Goal: Find specific page/section

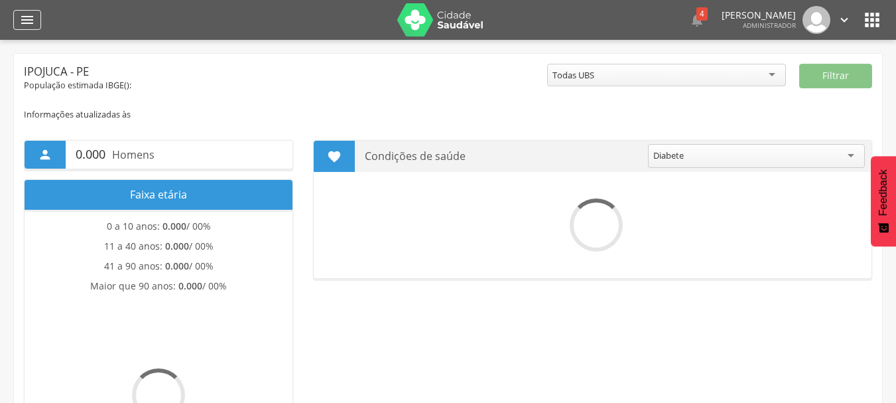
click at [30, 21] on icon "" at bounding box center [27, 20] width 16 height 16
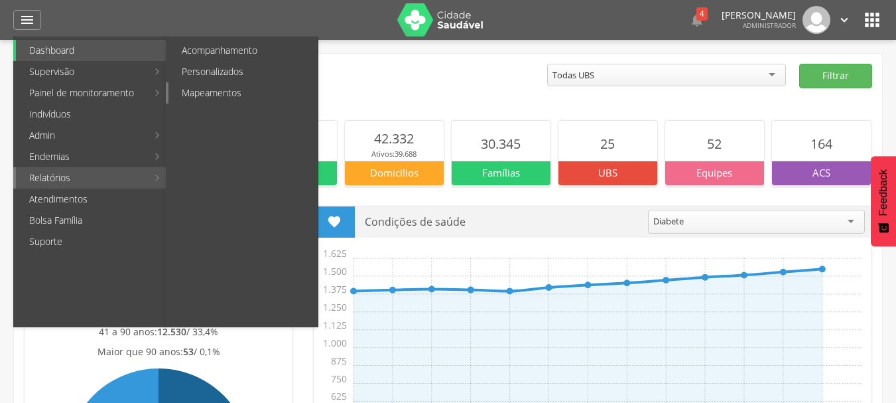
click at [222, 93] on link "Mapeamentos" at bounding box center [243, 92] width 149 height 21
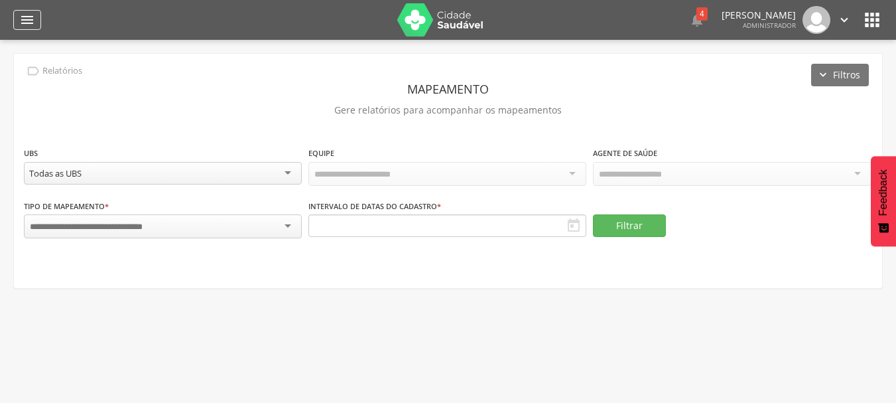
click at [27, 16] on icon "" at bounding box center [27, 20] width 16 height 16
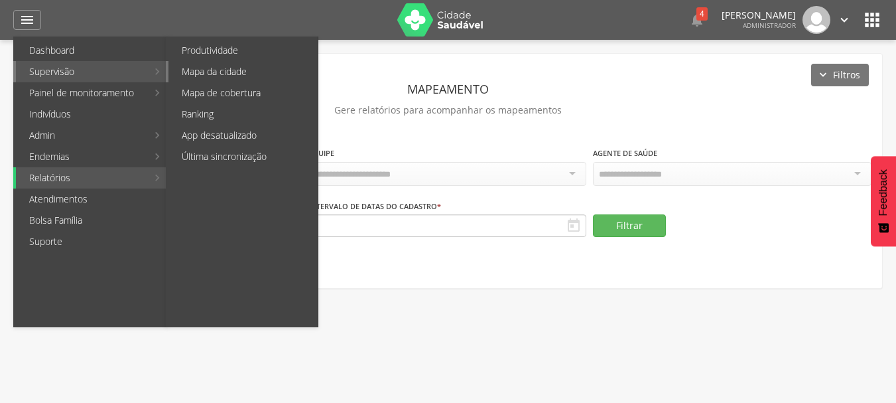
click at [205, 72] on link "Mapa da cidade" at bounding box center [243, 71] width 149 height 21
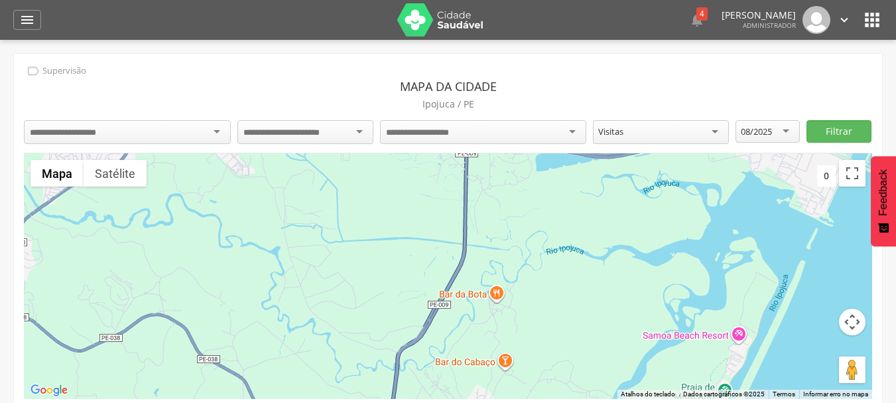
scroll to position [40, 0]
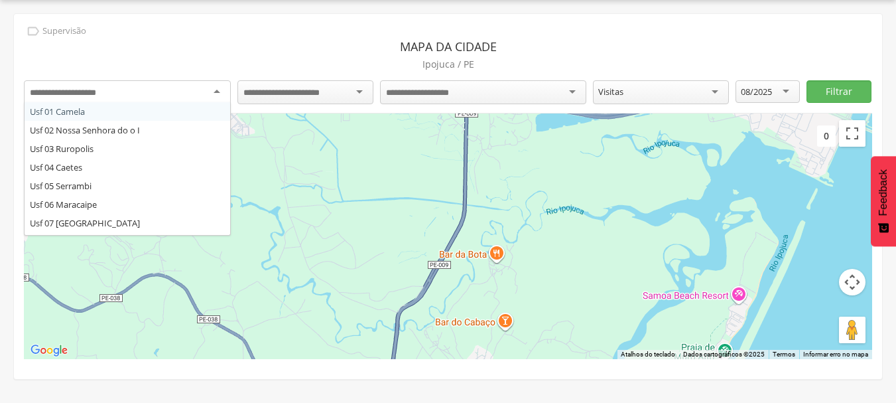
click at [177, 83] on div at bounding box center [127, 92] width 207 height 24
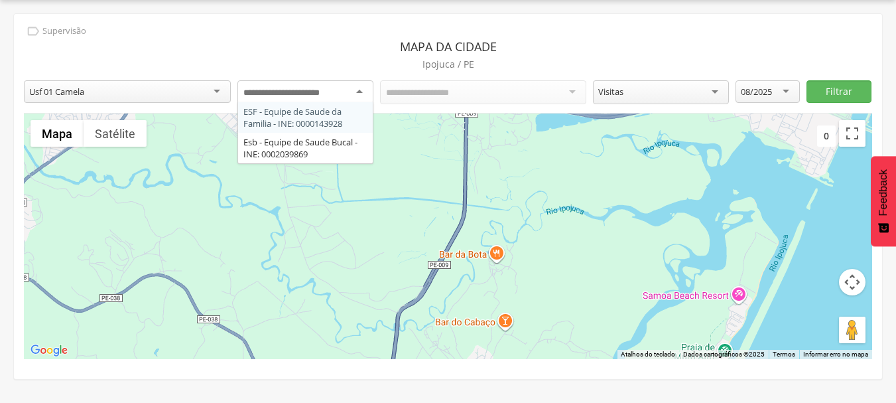
click at [345, 95] on div at bounding box center [306, 92] width 136 height 24
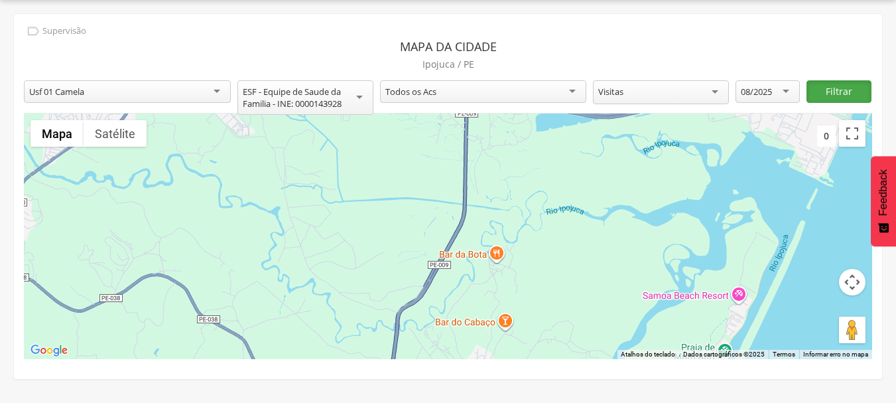
click at [838, 98] on button "Filtrar" at bounding box center [839, 91] width 64 height 23
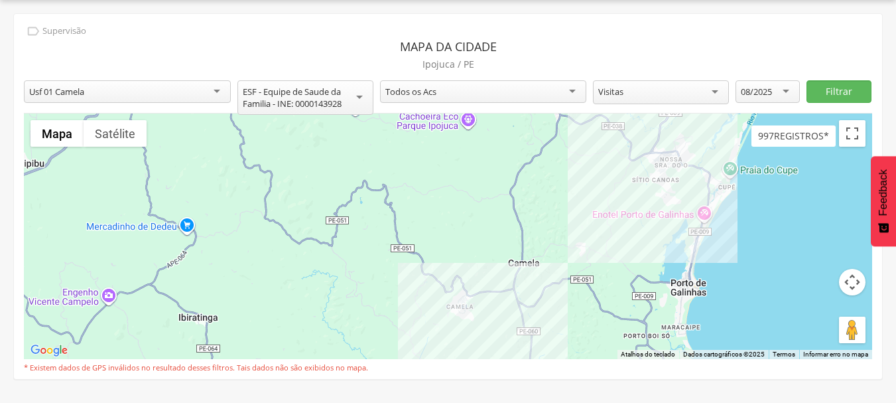
drag, startPoint x: 536, startPoint y: 286, endPoint x: 610, endPoint y: 167, distance: 140.7
click at [610, 167] on div at bounding box center [448, 236] width 849 height 246
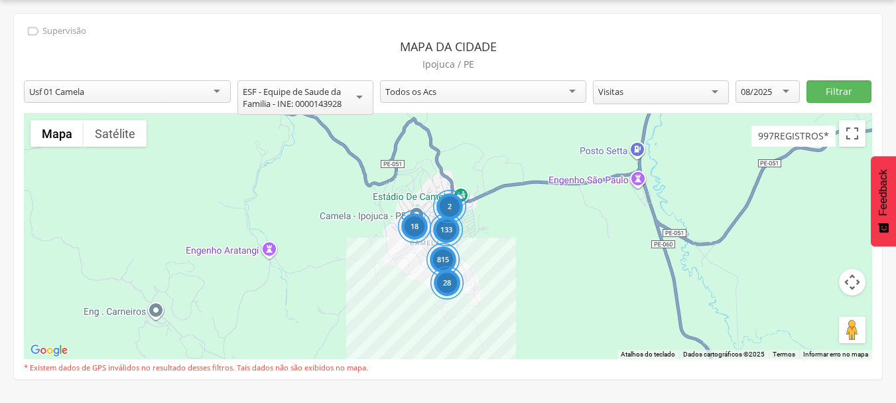
drag, startPoint x: 484, startPoint y: 299, endPoint x: 514, endPoint y: 263, distance: 46.6
click at [514, 263] on div "815 28 18 133 2" at bounding box center [448, 236] width 849 height 246
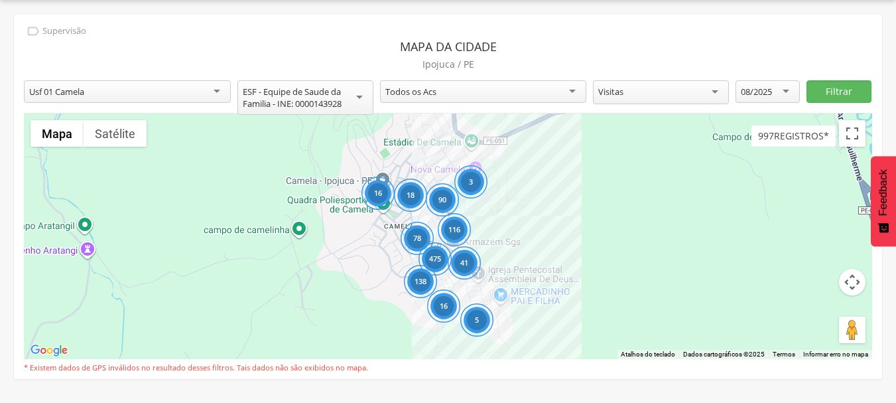
drag, startPoint x: 506, startPoint y: 261, endPoint x: 573, endPoint y: 264, distance: 67.1
click at [573, 264] on div "475 16 41 138 116 78 16 90 5 3 18" at bounding box center [448, 236] width 849 height 246
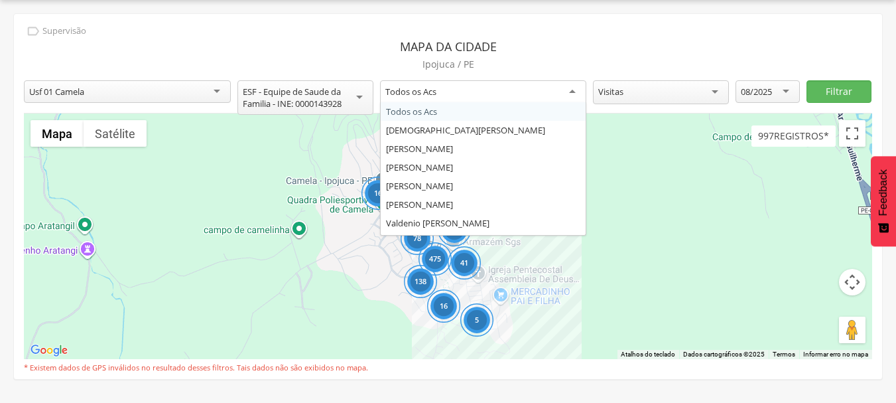
click at [480, 96] on div "Todos os Acs" at bounding box center [483, 92] width 207 height 24
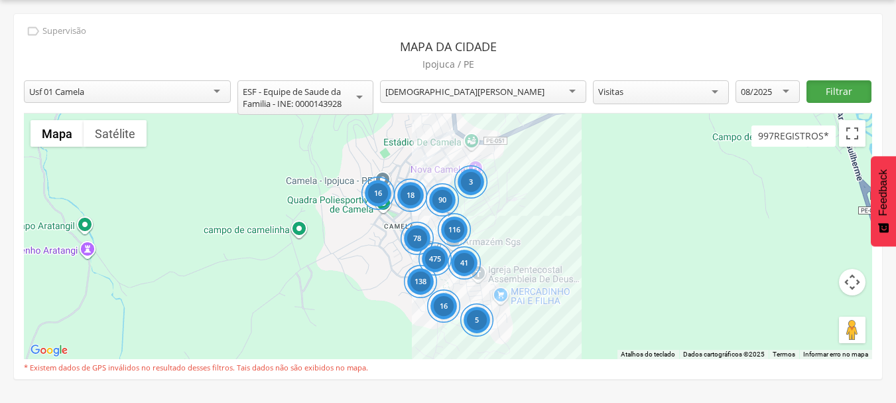
click at [836, 96] on button "Filtrar" at bounding box center [839, 91] width 64 height 23
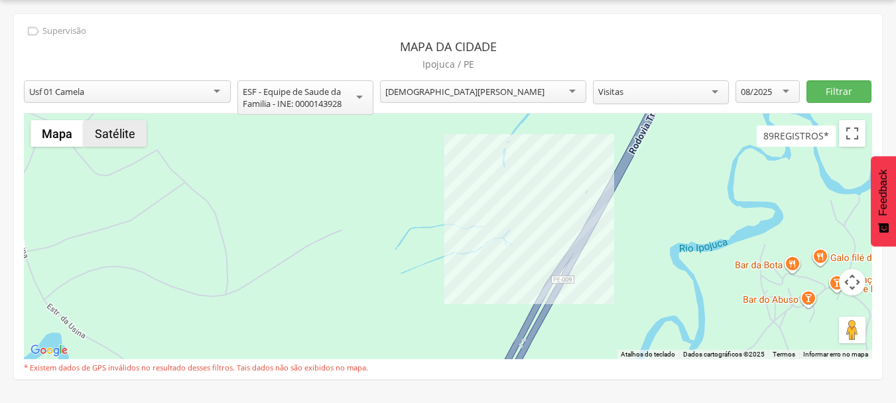
click at [109, 140] on button "Satélite" at bounding box center [115, 133] width 63 height 27
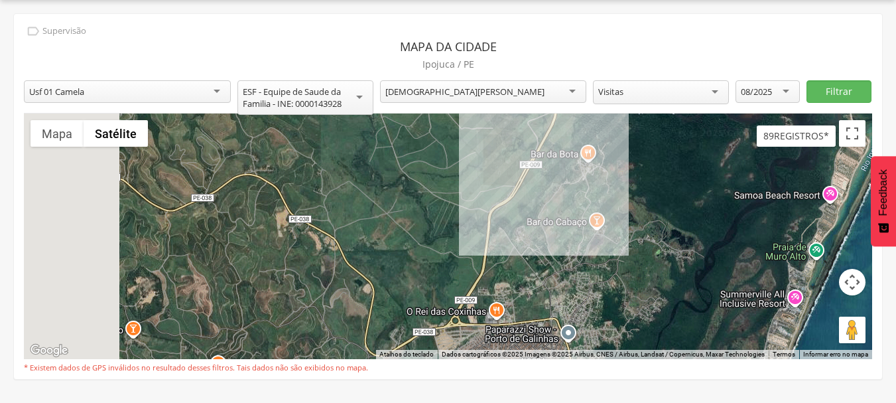
drag, startPoint x: 517, startPoint y: 279, endPoint x: 727, endPoint y: 118, distance: 264.5
click at [727, 118] on div at bounding box center [448, 236] width 849 height 246
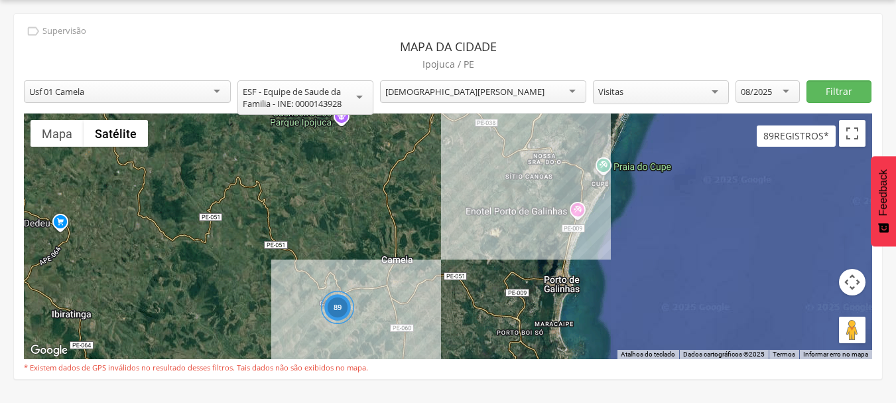
drag, startPoint x: 356, startPoint y: 221, endPoint x: 510, endPoint y: 157, distance: 167.5
click at [510, 157] on div "89" at bounding box center [448, 236] width 849 height 246
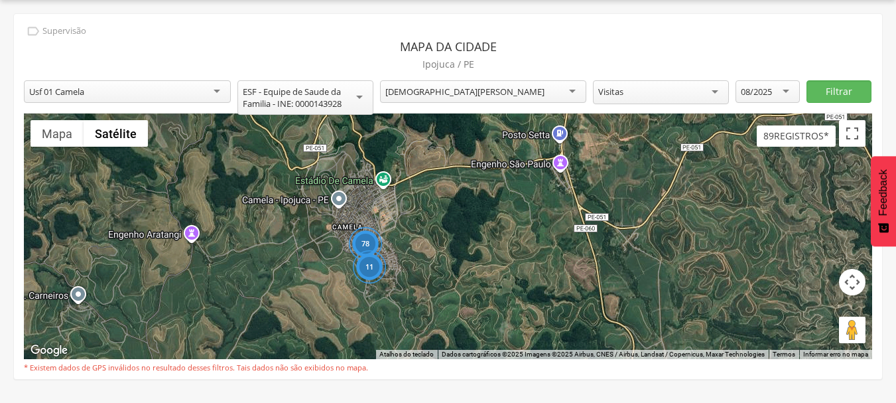
drag, startPoint x: 383, startPoint y: 300, endPoint x: 409, endPoint y: 283, distance: 31.3
click at [409, 283] on div "78 11" at bounding box center [448, 236] width 849 height 246
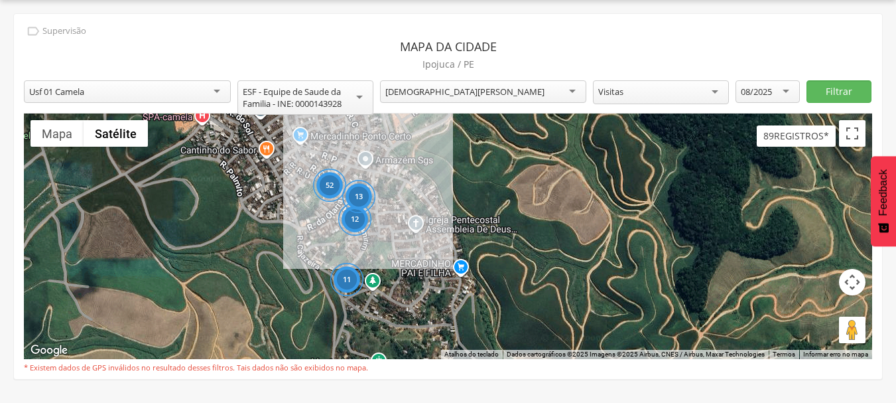
drag, startPoint x: 364, startPoint y: 238, endPoint x: 409, endPoint y: 262, distance: 50.8
click at [409, 262] on div "52 11 12 13" at bounding box center [448, 236] width 849 height 246
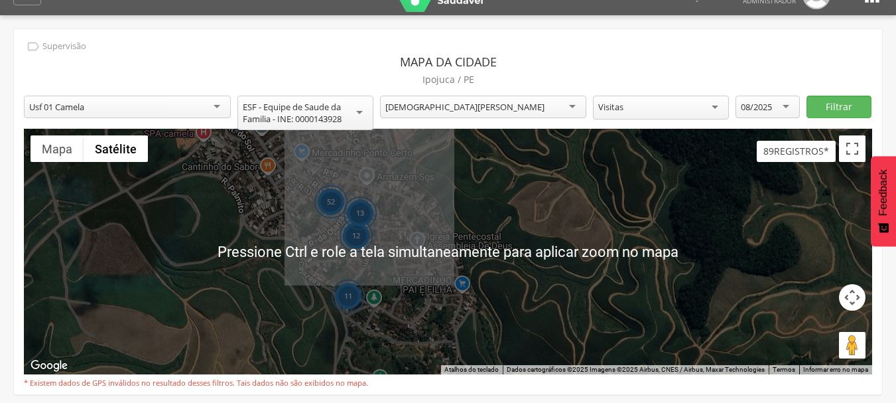
scroll to position [24, 0]
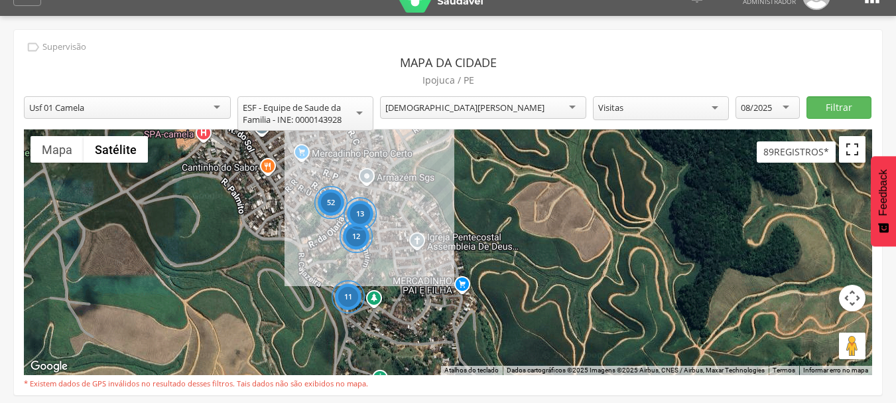
click at [848, 159] on button "Ativar a visualização em tela cheia" at bounding box center [852, 149] width 27 height 27
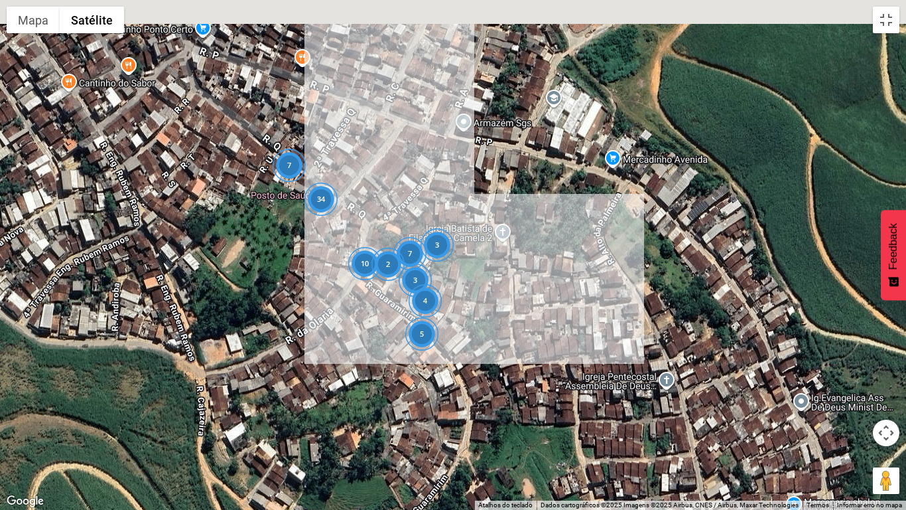
drag, startPoint x: 365, startPoint y: 240, endPoint x: 462, endPoint y: 318, distance: 125.1
click at [462, 318] on div "34 7 3 8 5 10 3 7 2 3 4" at bounding box center [453, 255] width 906 height 510
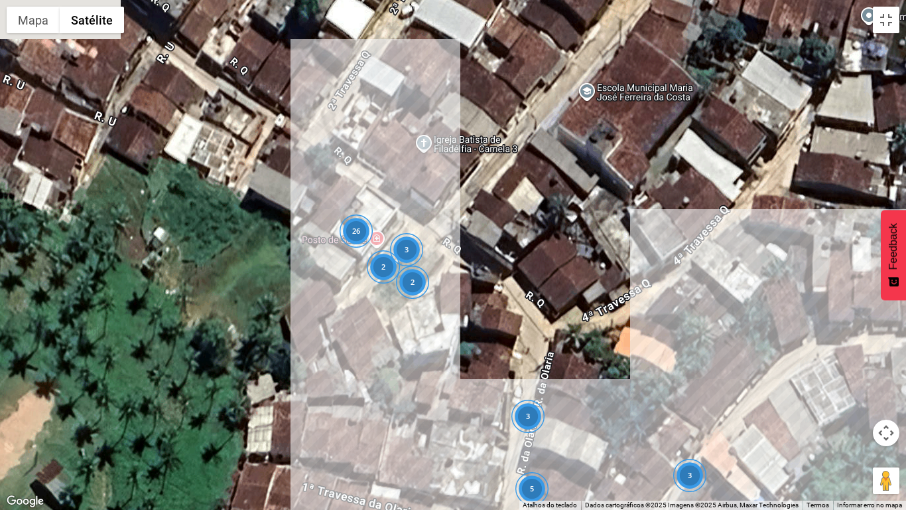
drag, startPoint x: 341, startPoint y: 190, endPoint x: 642, endPoint y: 341, distance: 337.1
click at [642, 341] on div "26 5 2 3 2 3 3 3" at bounding box center [453, 255] width 906 height 510
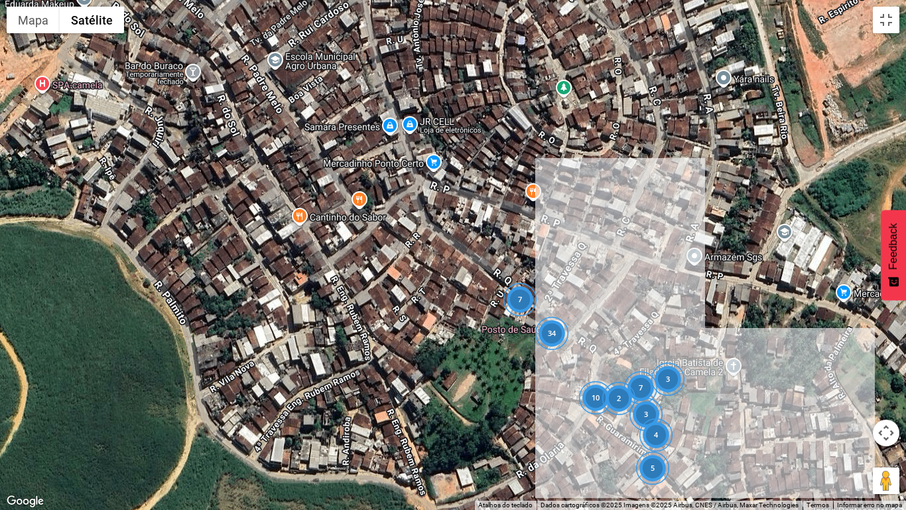
drag, startPoint x: 530, startPoint y: 303, endPoint x: 499, endPoint y: 324, distance: 37.7
click at [499, 324] on div "34 7 5 10 3 7 2 3 4" at bounding box center [453, 255] width 906 height 510
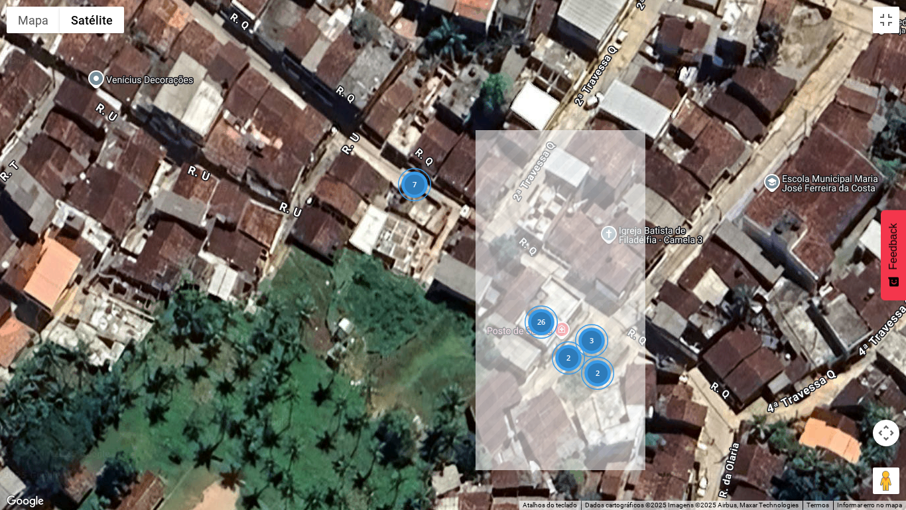
drag, startPoint x: 547, startPoint y: 341, endPoint x: 444, endPoint y: 274, distance: 122.8
click at [444, 274] on div "26 7 2 3 2" at bounding box center [453, 255] width 906 height 510
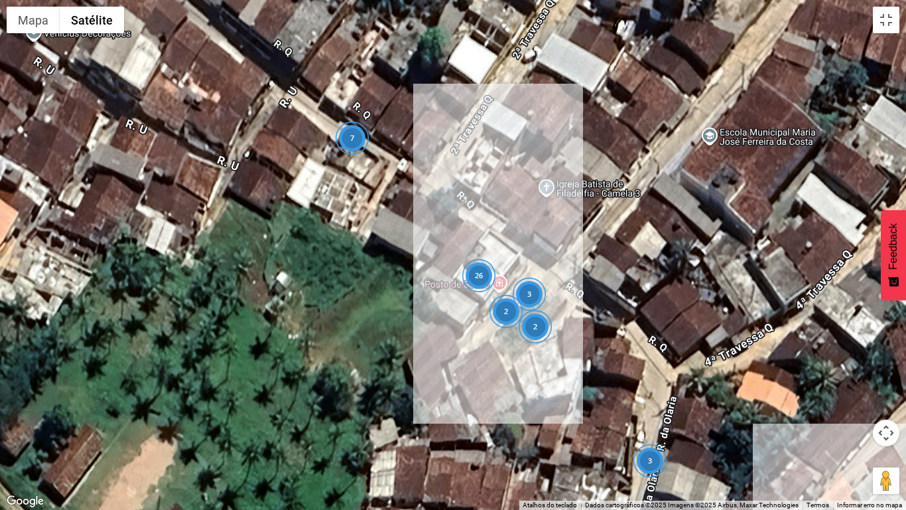
drag, startPoint x: 452, startPoint y: 329, endPoint x: 375, endPoint y: 273, distance: 95.4
click at [375, 273] on div "26 7 2 3 2 3" at bounding box center [453, 255] width 906 height 510
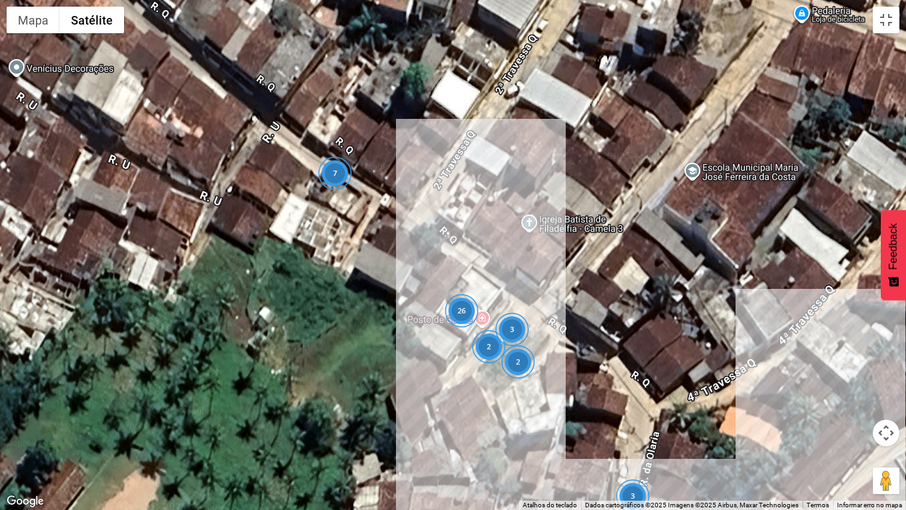
drag, startPoint x: 455, startPoint y: 266, endPoint x: 454, endPoint y: 314, distance: 47.8
click at [454, 314] on div "26" at bounding box center [461, 310] width 33 height 33
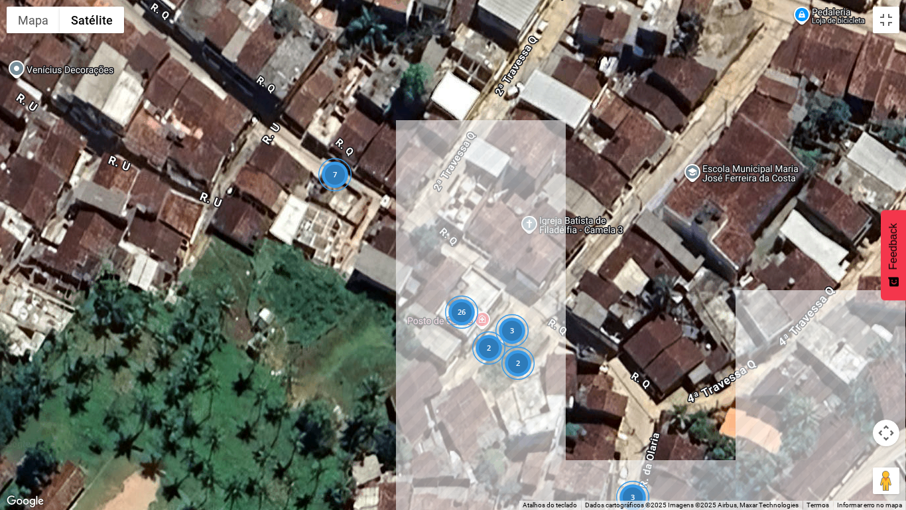
click at [458, 305] on div "26" at bounding box center [461, 311] width 33 height 33
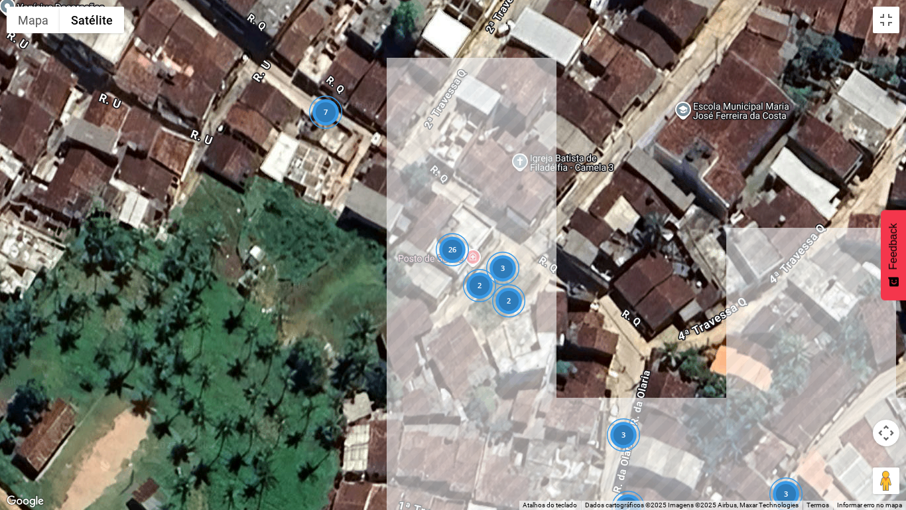
click at [452, 254] on div "26" at bounding box center [452, 249] width 33 height 33
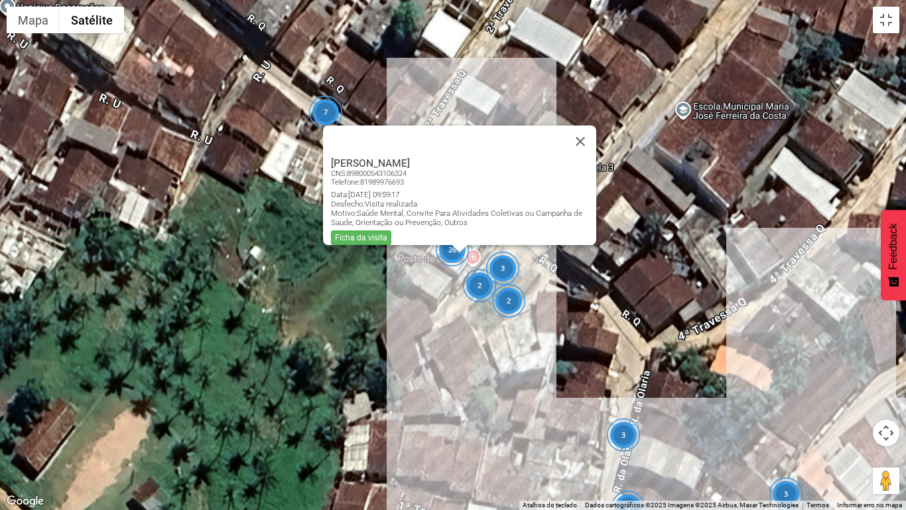
click at [461, 267] on div "26 7 2 3 2 3 5 3 [PERSON_NAME] CNS: 898000543106324 Telefone: [PHONE_NUMBER] Da…" at bounding box center [453, 255] width 906 height 510
click at [586, 131] on button "Fechar" at bounding box center [581, 141] width 32 height 32
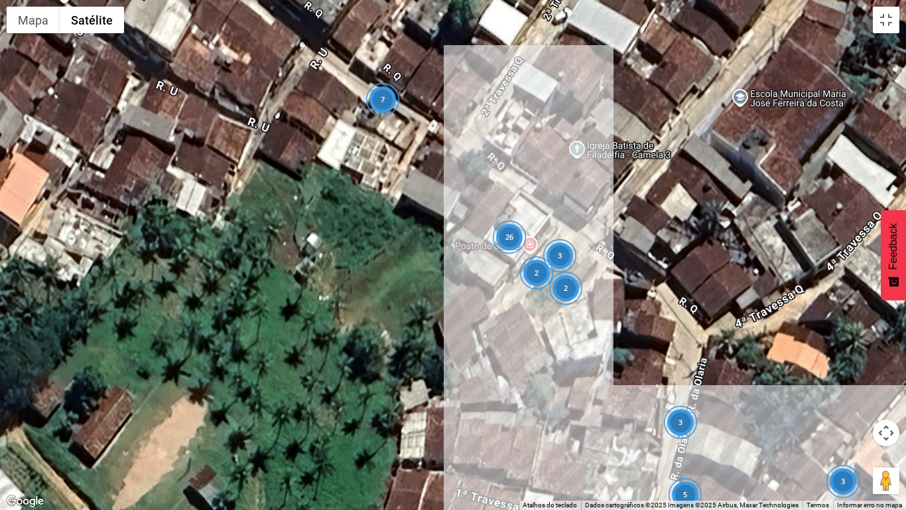
click at [685, 402] on div "26 7 5 2 3 2 3 3" at bounding box center [453, 255] width 906 height 510
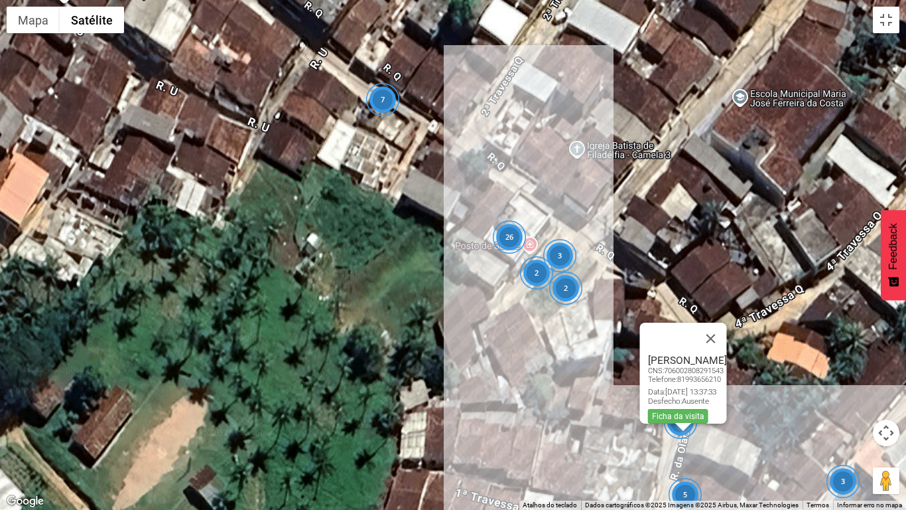
click at [685, 402] on div "26 7 5 2 3 2 3 3 [PERSON_NAME] CNS: 706002808291543 Telefone: [PHONE_NUMBER] Da…" at bounding box center [453, 255] width 906 height 510
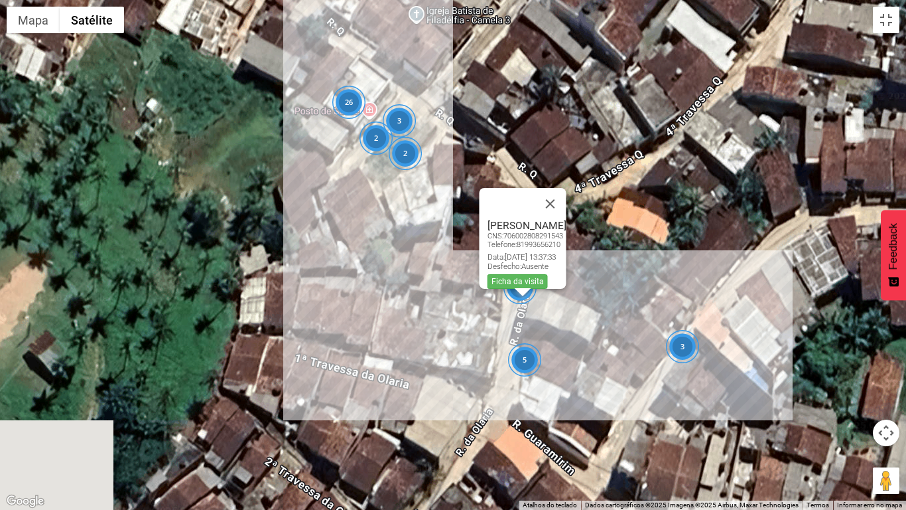
drag, startPoint x: 729, startPoint y: 447, endPoint x: 519, endPoint y: 276, distance: 271.2
click at [519, 276] on div "26 7 5 2 3 2 3 3 [PERSON_NAME] CNS: 706002808291543 Telefone: [PHONE_NUMBER] Da…" at bounding box center [453, 255] width 906 height 510
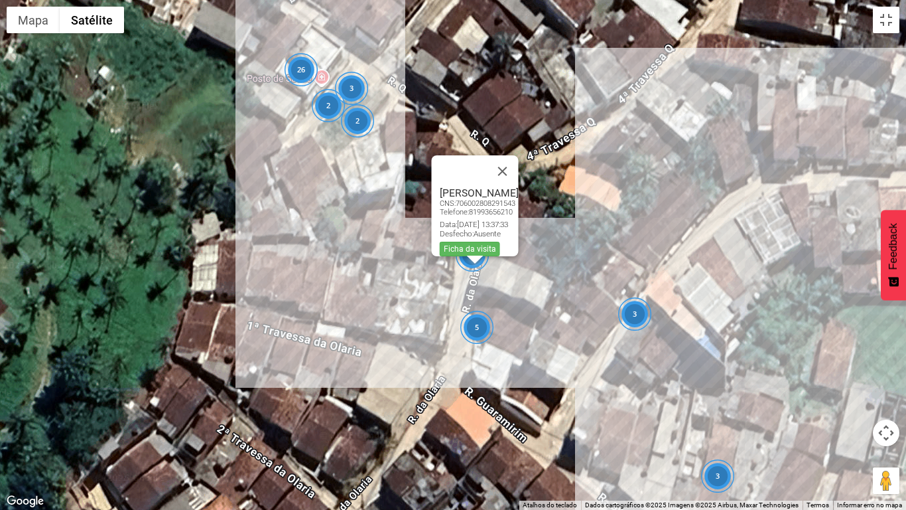
click at [519, 276] on div "26 7 5 2 3 2 3 3 3 [PERSON_NAME] CNS: 706002808291543 Telefone: [PHONE_NUMBER] …" at bounding box center [453, 255] width 906 height 510
click at [519, 169] on button "Fechar" at bounding box center [503, 171] width 32 height 32
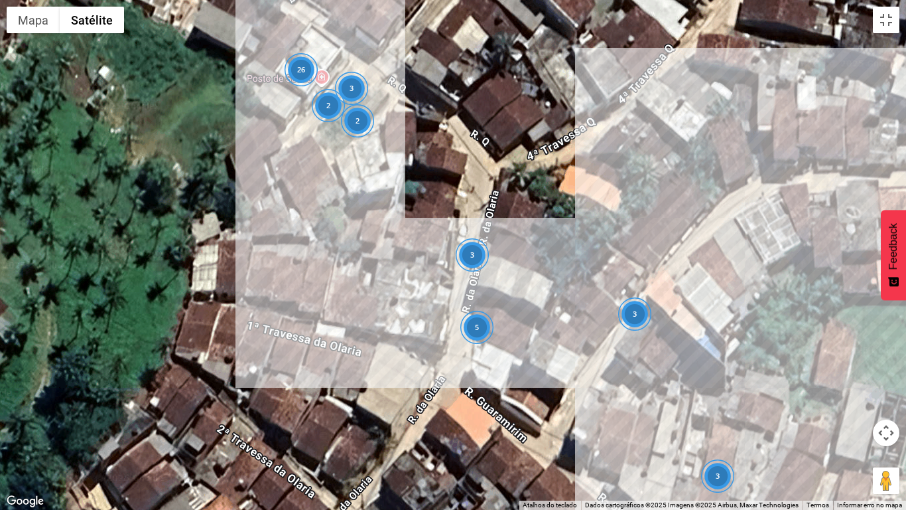
click at [472, 279] on div "26 7 5 2 3 2 3 3 3" at bounding box center [453, 255] width 906 height 510
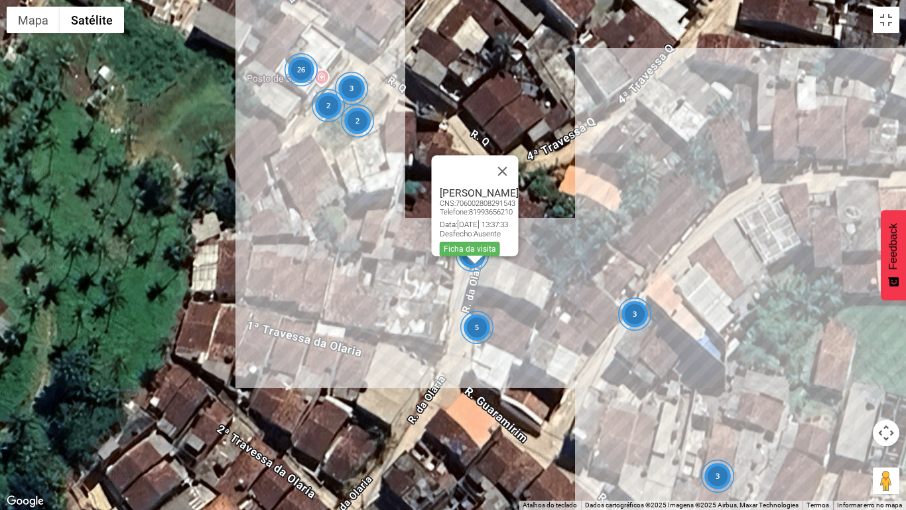
click at [408, 282] on div "26 7 5 2 3 2 3 3 3 [PERSON_NAME] CNS: 706002808291543 Telefone: [PHONE_NUMBER] …" at bounding box center [453, 255] width 906 height 510
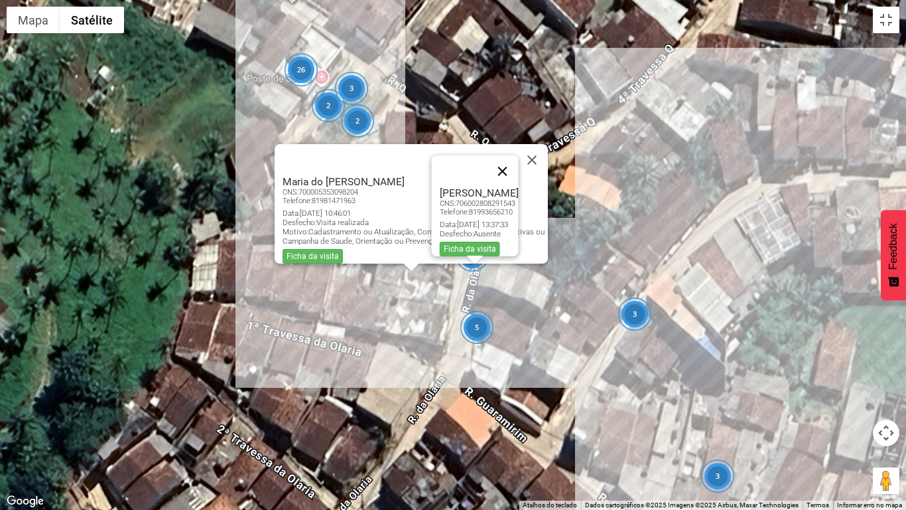
click at [519, 163] on button "Fechar" at bounding box center [503, 171] width 32 height 32
click at [541, 154] on button "Fechar" at bounding box center [532, 160] width 32 height 32
